Goal: Information Seeking & Learning: Check status

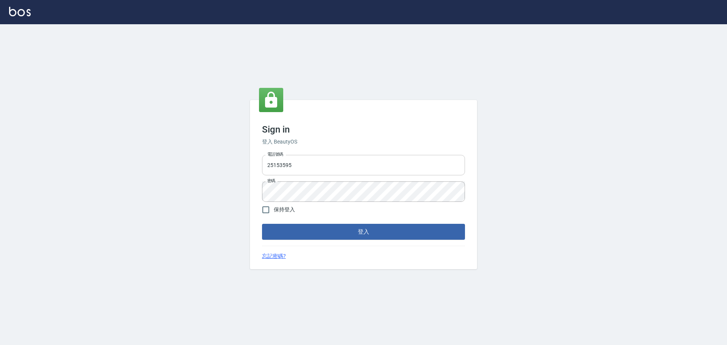
drag, startPoint x: 334, startPoint y: 161, endPoint x: 334, endPoint y: 173, distance: 11.7
click at [334, 161] on input "25153595" at bounding box center [363, 165] width 203 height 20
type input "9990001234567"
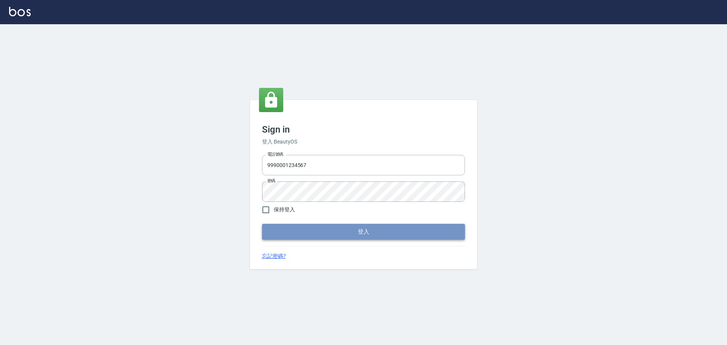
click at [356, 228] on button "登入" at bounding box center [363, 232] width 203 height 16
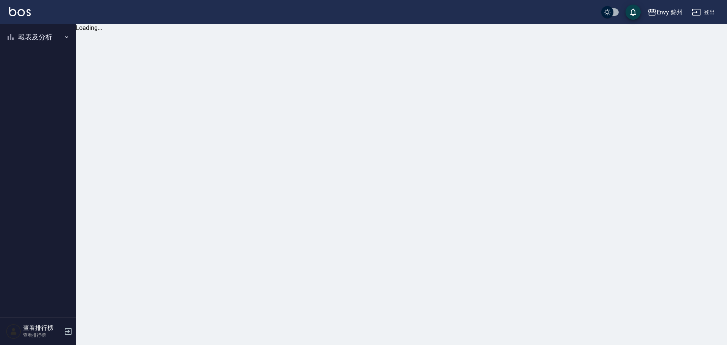
click at [45, 34] on button "報表及分析" at bounding box center [38, 37] width 70 height 20
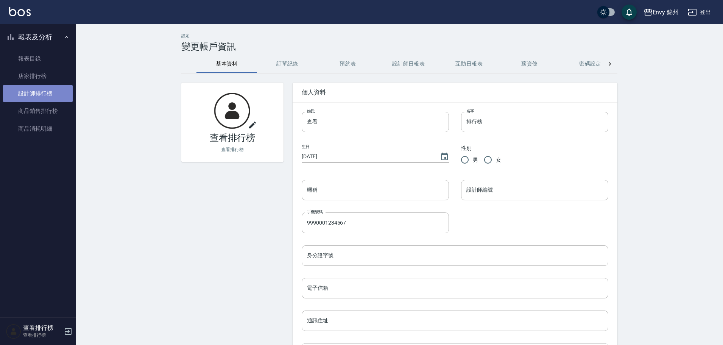
click at [35, 90] on link "設計師排行榜" at bounding box center [38, 93] width 70 height 17
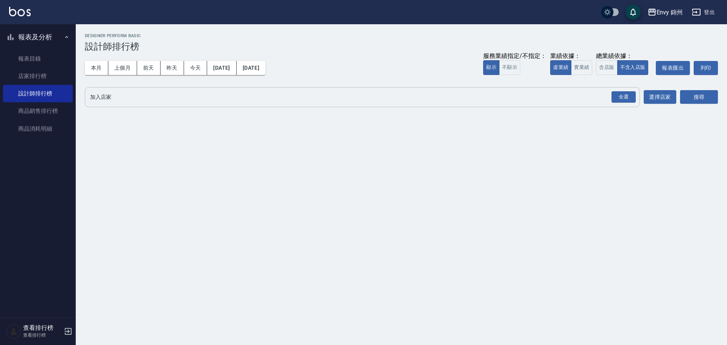
click at [616, 95] on div "全選" at bounding box center [624, 97] width 24 height 12
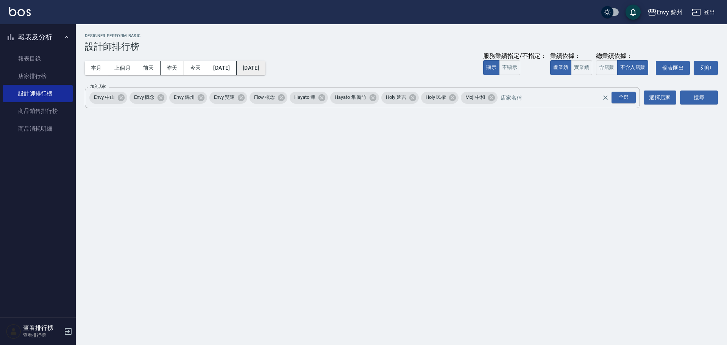
click at [262, 61] on button "2025/10/10" at bounding box center [251, 68] width 29 height 14
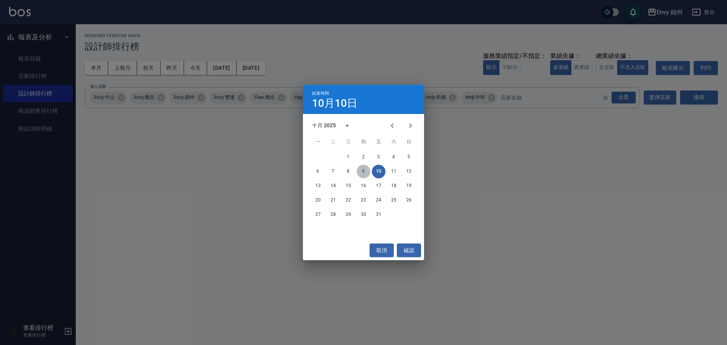
click at [366, 170] on button "9" at bounding box center [364, 172] width 14 height 14
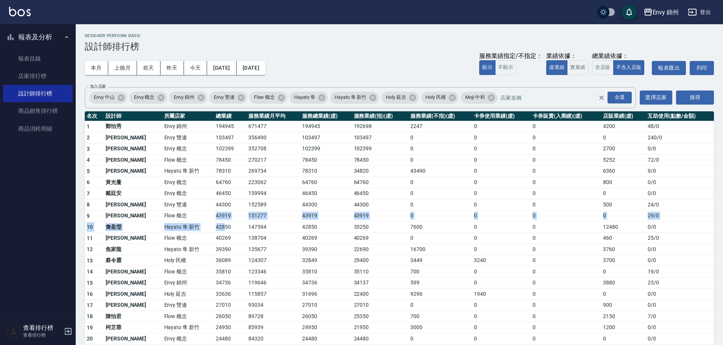
drag, startPoint x: 191, startPoint y: 220, endPoint x: 198, endPoint y: 221, distance: 7.2
click at [198, 221] on tbody "1 鄭怡秀 Envy 錦州 194945 671477 194945 192698 2247 0 0 4200 48 / 0 2 沈明煌 Envy 雙連 10…" at bounding box center [400, 299] width 630 height 356
click at [214, 220] on td "43919" at bounding box center [230, 215] width 33 height 11
drag, startPoint x: 187, startPoint y: 125, endPoint x: 201, endPoint y: 128, distance: 13.6
click at [214, 128] on td "194945" at bounding box center [230, 126] width 33 height 11
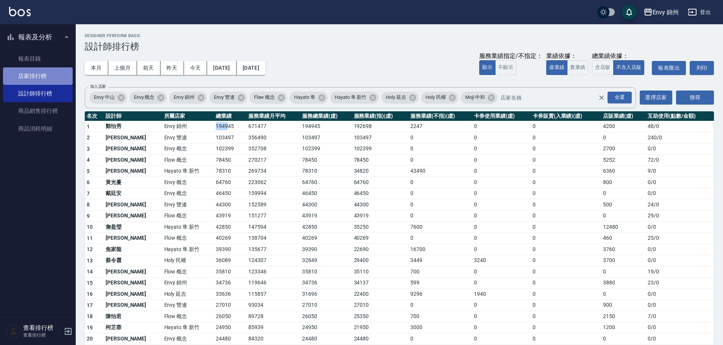
click at [44, 76] on link "店家排行榜" at bounding box center [38, 75] width 70 height 17
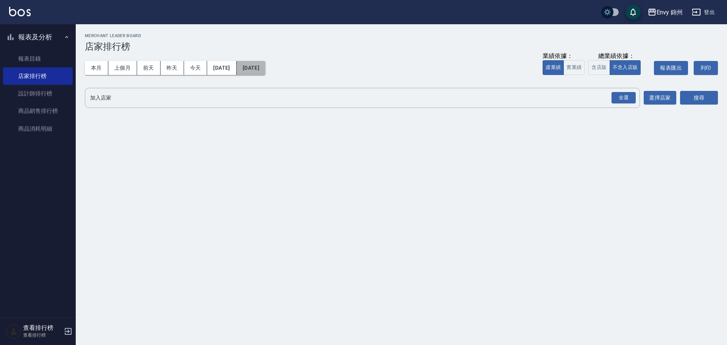
click at [266, 68] on button "2025/10/10" at bounding box center [251, 68] width 29 height 14
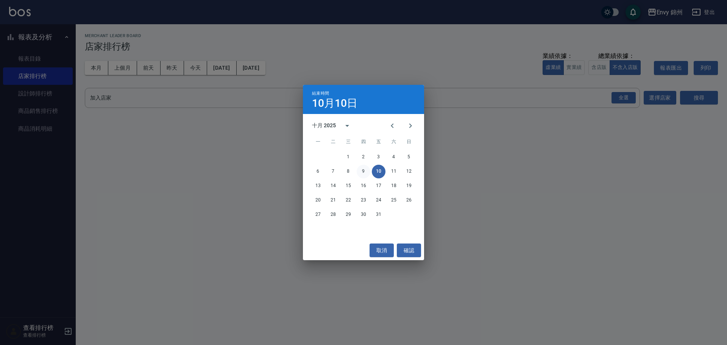
click at [369, 171] on button "9" at bounding box center [364, 172] width 14 height 14
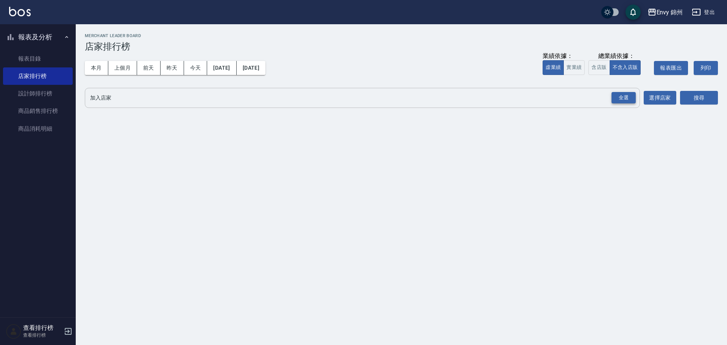
click at [631, 95] on div "全選" at bounding box center [624, 98] width 24 height 12
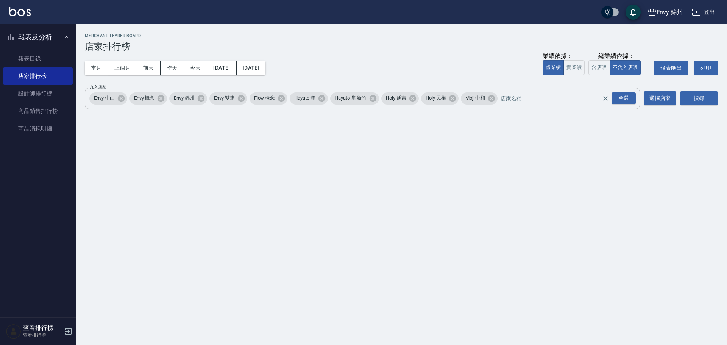
click at [699, 108] on div "搜尋" at bounding box center [699, 98] width 38 height 21
click at [699, 106] on div "搜尋" at bounding box center [699, 98] width 38 height 21
click at [690, 97] on button "搜尋" at bounding box center [699, 98] width 38 height 14
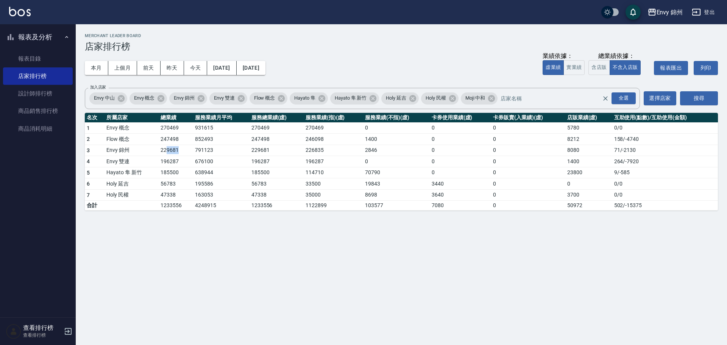
drag, startPoint x: 167, startPoint y: 153, endPoint x: 225, endPoint y: 139, distance: 59.6
click at [179, 153] on td "229681" at bounding box center [176, 150] width 34 height 11
drag, startPoint x: 553, startPoint y: 156, endPoint x: 574, endPoint y: 154, distance: 21.7
click at [574, 154] on tbody "1 Envy 概念 270469 931615 270469 270469 0 0 0 5780 0 / 0 2 Flow 概念 247498 852493 …" at bounding box center [401, 166] width 633 height 88
click at [118, 157] on td "Envy 雙連" at bounding box center [132, 161] width 54 height 11
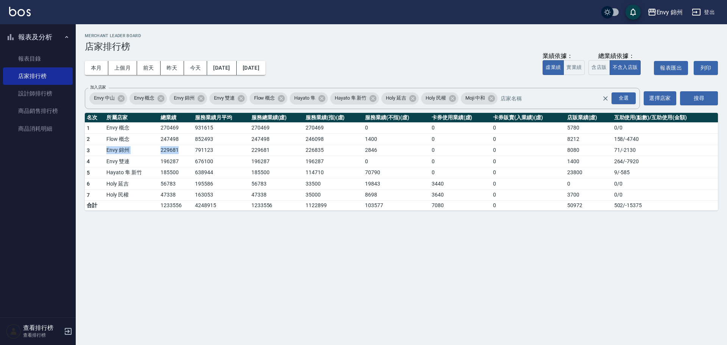
drag, startPoint x: 106, startPoint y: 148, endPoint x: 177, endPoint y: 147, distance: 70.8
click at [177, 147] on tr "3 Envy 錦州 229681 791123 229681 226835 2846 0 0 8080 71 / -2130" at bounding box center [401, 150] width 633 height 11
click at [35, 94] on link "設計師排行榜" at bounding box center [38, 93] width 70 height 17
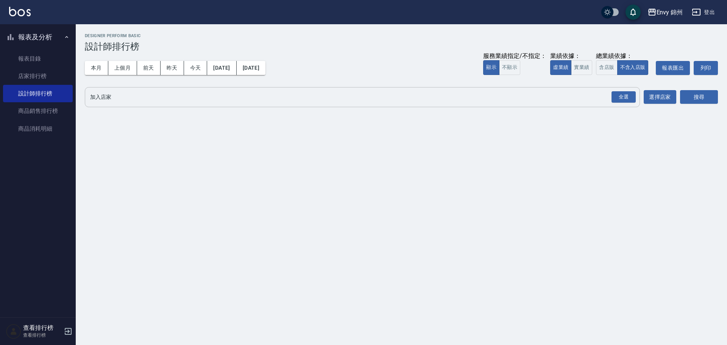
click at [628, 89] on div "全選" at bounding box center [623, 97] width 27 height 20
click at [634, 98] on div "全選" at bounding box center [624, 97] width 24 height 12
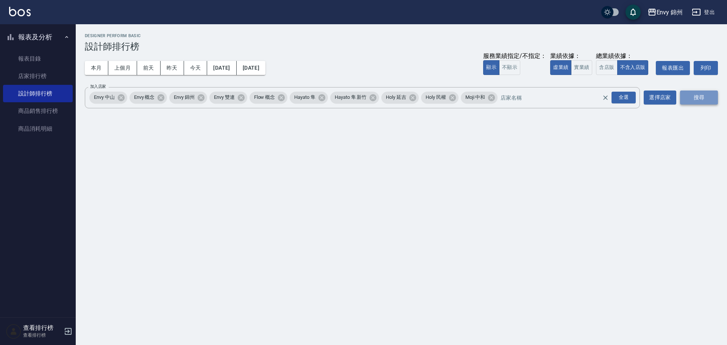
click at [687, 102] on button "搜尋" at bounding box center [699, 98] width 38 height 14
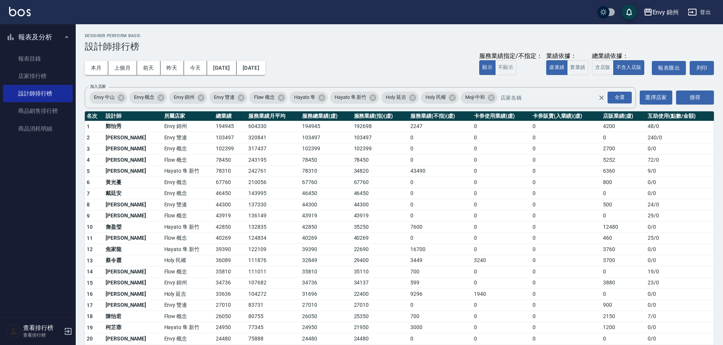
click at [298, 68] on div "本月 上個月 前天 昨天 今天 2025/10/01 2025/10/10 服務業績指定/不指定： 顯示 不顯示 業績依據： 虛業績 實業績 總業績依據： 含…" at bounding box center [400, 68] width 630 height 32
click at [282, 60] on div "本月 上個月 前天 昨天 今天 2025/10/01 2025/10/10 服務業績指定/不指定： 顯示 不顯示 業績依據： 虛業績 實業績 總業績依據： 含…" at bounding box center [400, 68] width 630 height 32
click at [266, 66] on button "2025/10/10" at bounding box center [251, 68] width 29 height 14
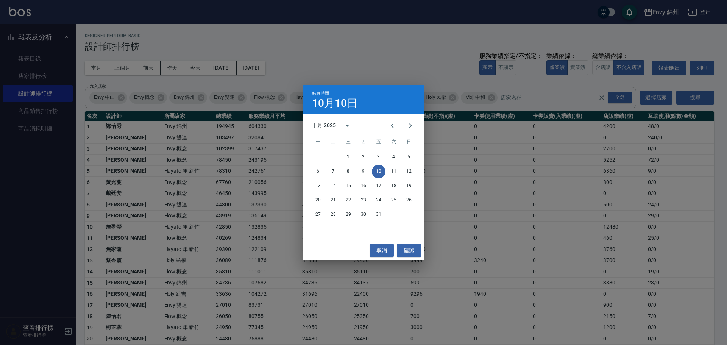
click at [371, 171] on div "6 7 8 9 10 11 12" at bounding box center [363, 172] width 121 height 14
click at [365, 169] on button "9" at bounding box center [364, 172] width 14 height 14
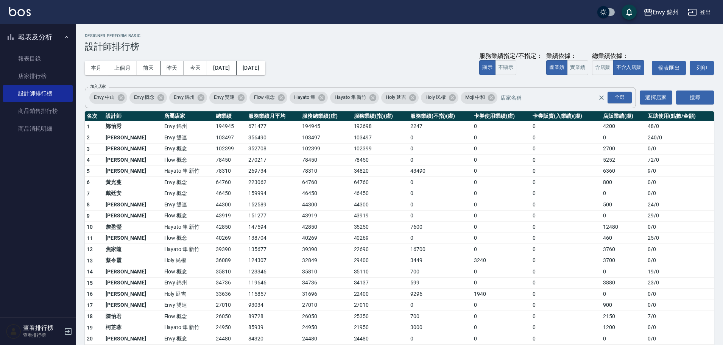
click at [704, 15] on button "登出" at bounding box center [699, 12] width 29 height 14
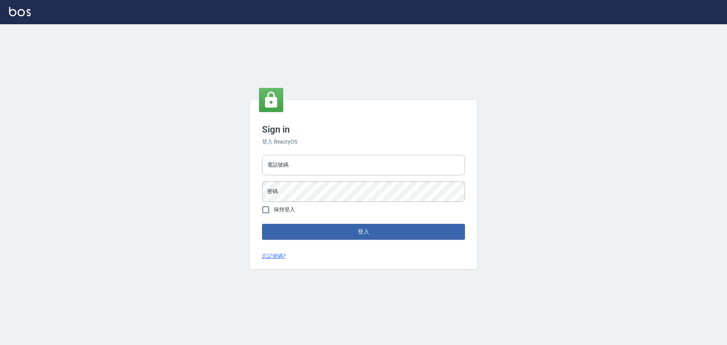
type input "9990001234567"
type input "25153595"
click at [364, 231] on button "登入" at bounding box center [363, 232] width 203 height 16
